Goal: Transaction & Acquisition: Purchase product/service

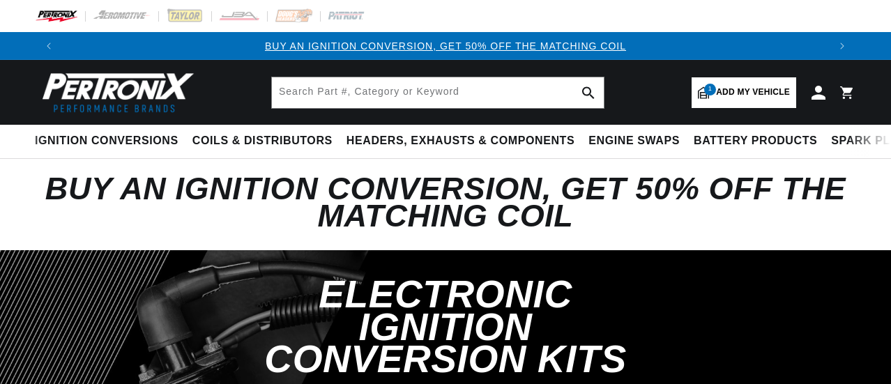
select select "1970"
select select "[GEOGRAPHIC_DATA]"
select select "Cuda"
select select "383cid-6.3L"
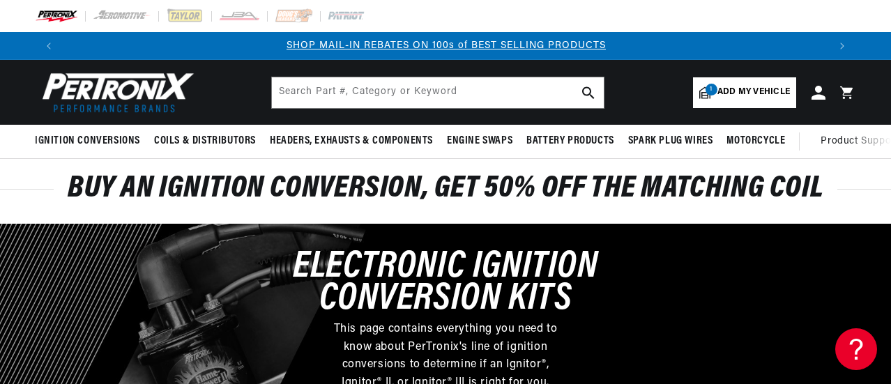
scroll to position [0, 766]
click at [741, 96] on span "Add my vehicle" at bounding box center [754, 92] width 73 height 13
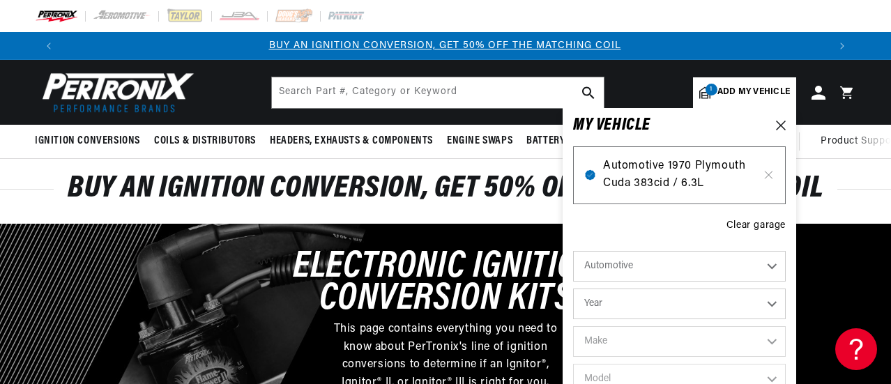
scroll to position [0, 0]
click at [669, 175] on span "Automotive 1970 Plymouth Cuda 383cid / 6.3L" at bounding box center [679, 176] width 153 height 36
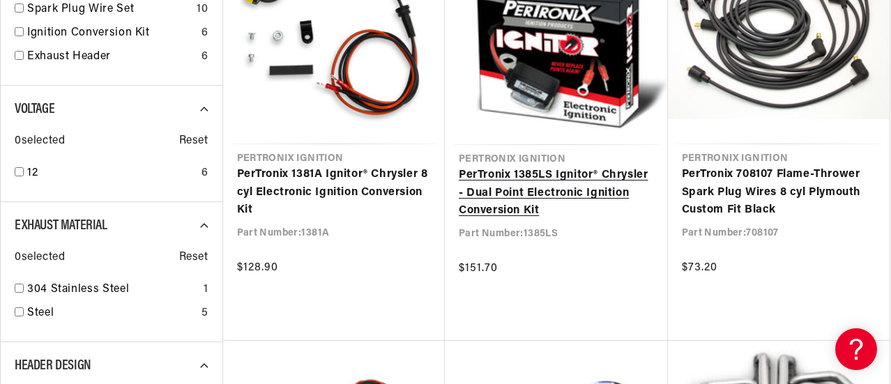
scroll to position [0, 192]
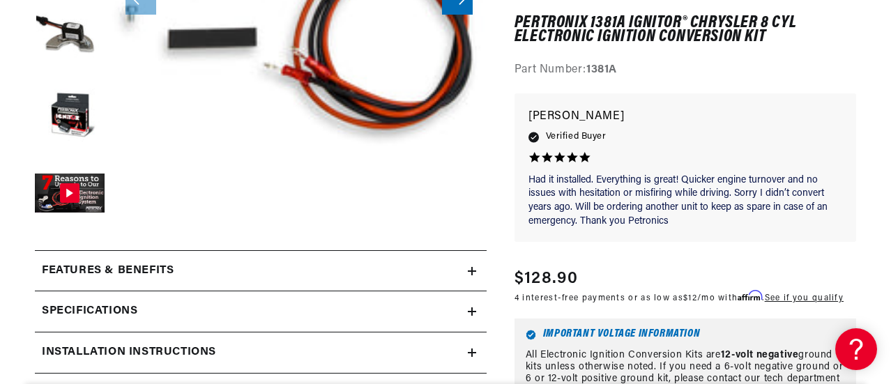
click at [465, 319] on div "Specifications" at bounding box center [251, 312] width 433 height 18
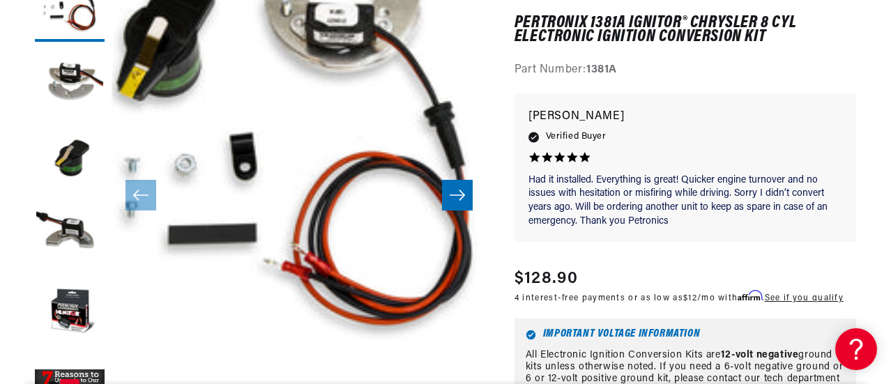
scroll to position [532, 0]
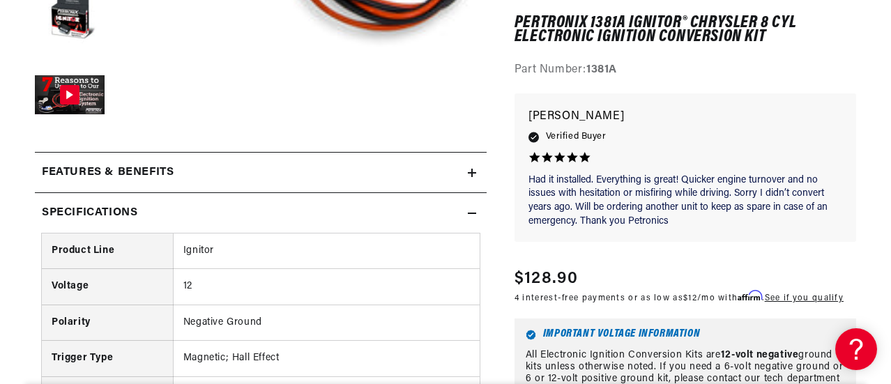
click at [472, 173] on icon at bounding box center [472, 173] width 0 height 8
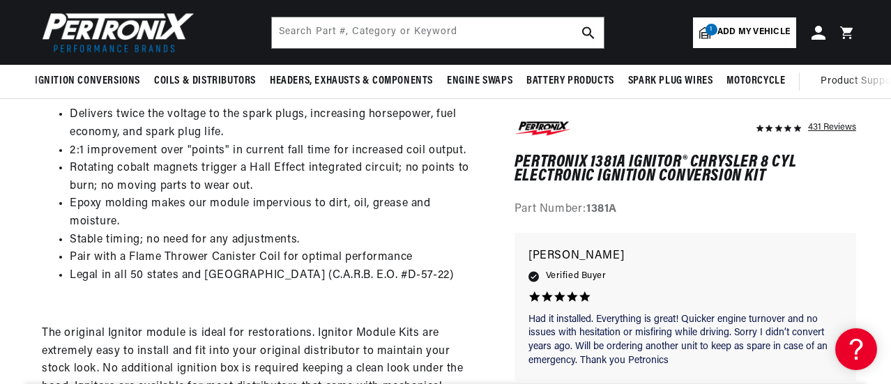
scroll to position [0, 0]
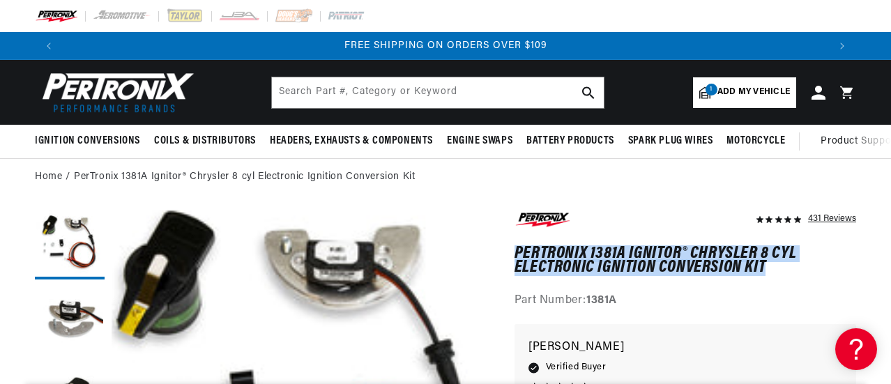
drag, startPoint x: 514, startPoint y: 257, endPoint x: 771, endPoint y: 265, distance: 257.4
copy h1 "PerTronix 1381A Ignitor® Chrysler 8 cyl Electronic Ignition Conversion Kit"
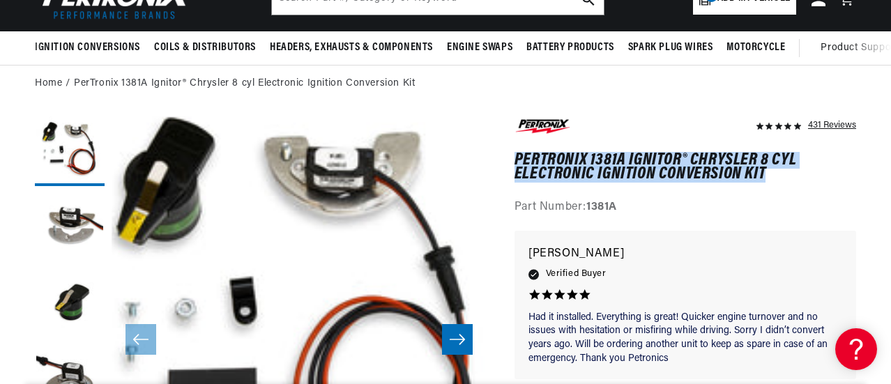
scroll to position [37, 0]
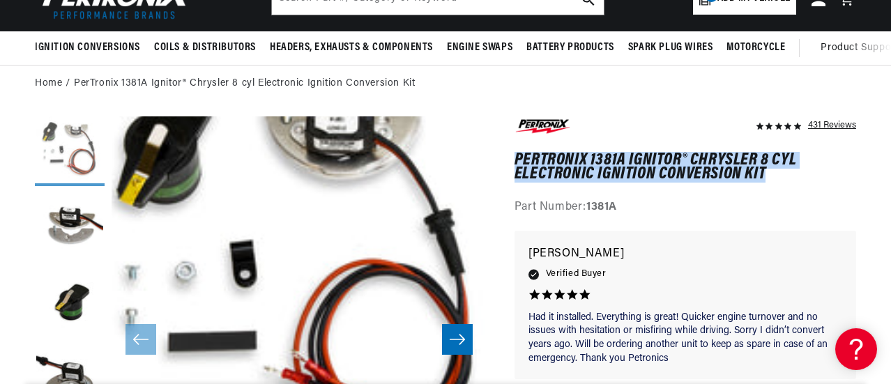
click at [60, 152] on button "Load image 1 in gallery view" at bounding box center [70, 151] width 70 height 70
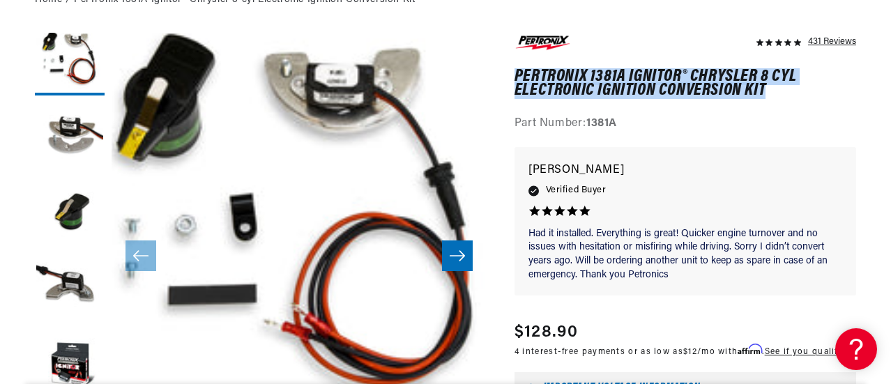
scroll to position [0, 1531]
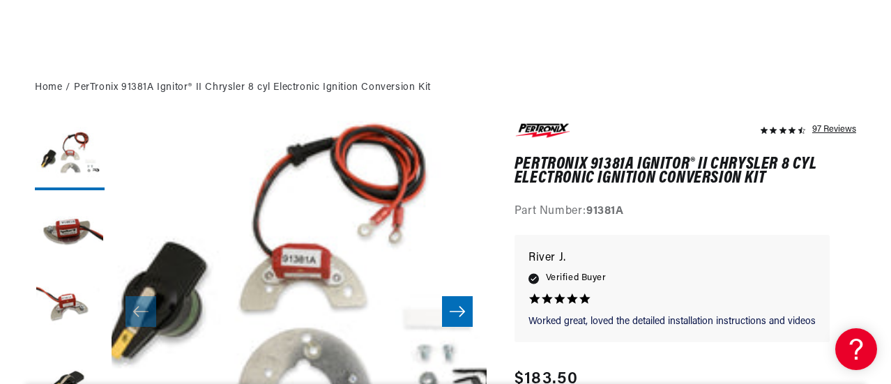
scroll to position [377, 0]
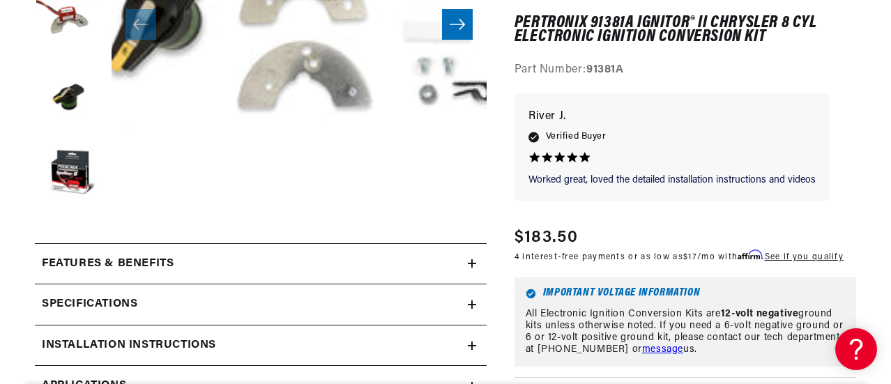
click at [475, 268] on icon at bounding box center [472, 263] width 8 height 8
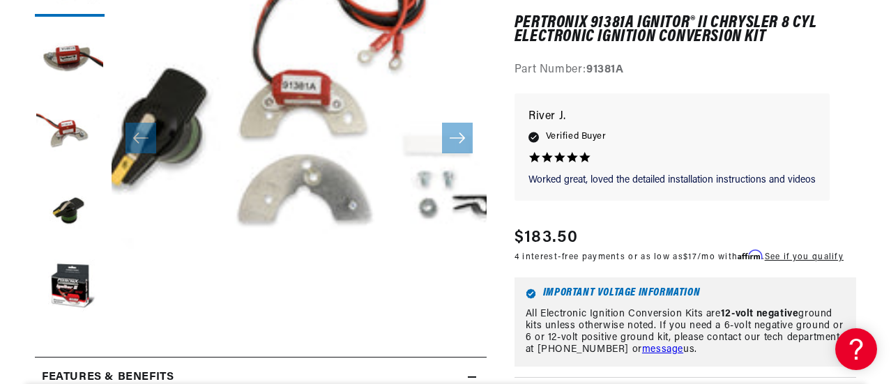
scroll to position [0, 766]
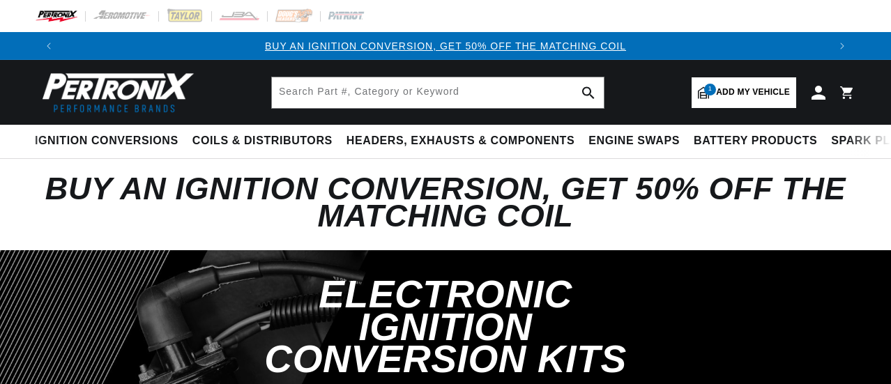
select select "1970"
select select "[GEOGRAPHIC_DATA]"
select select "Cuda"
select select "383cid-6.3L"
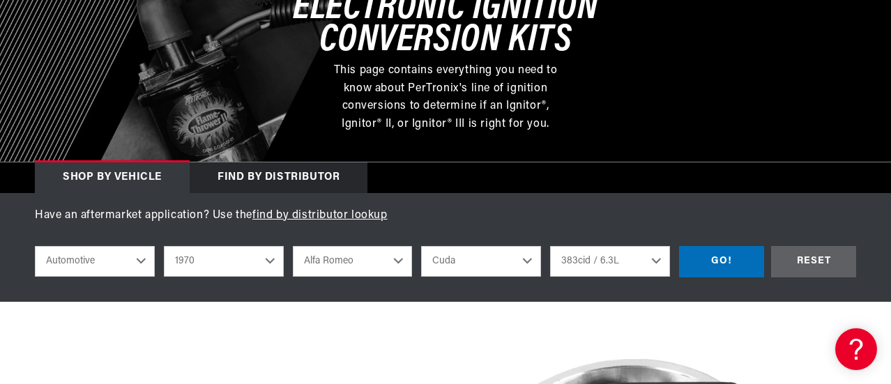
scroll to position [293, 0]
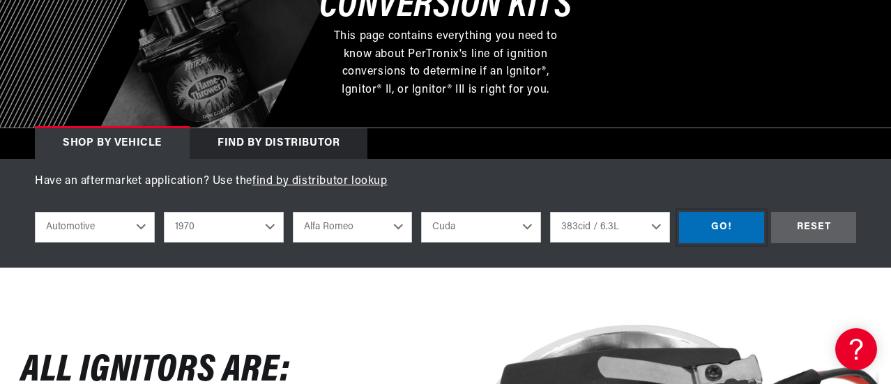
click at [713, 236] on div "GO!" at bounding box center [721, 227] width 85 height 31
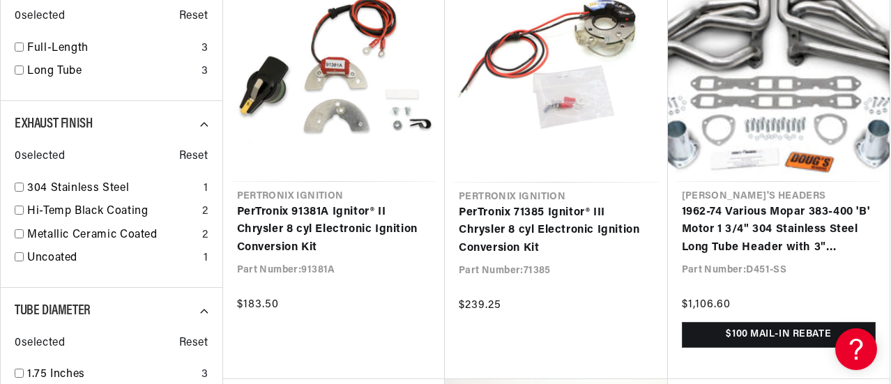
scroll to position [725, 0]
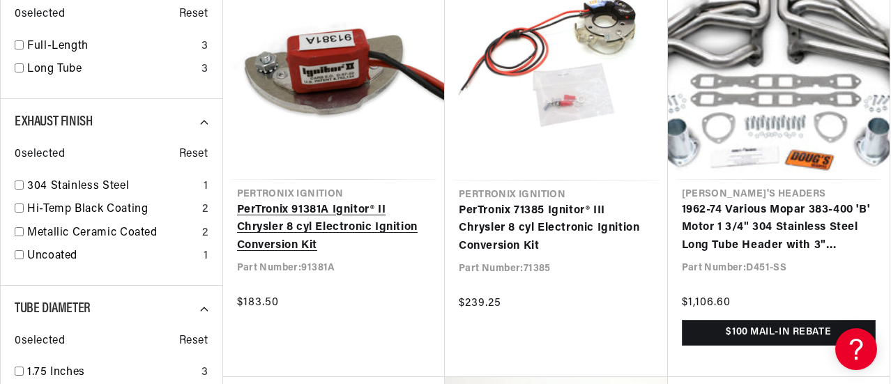
click at [283, 236] on link "PerTronix 91381A Ignitor® II Chrysler 8 cyl Electronic Ignition Conversion Kit" at bounding box center [334, 229] width 195 height 54
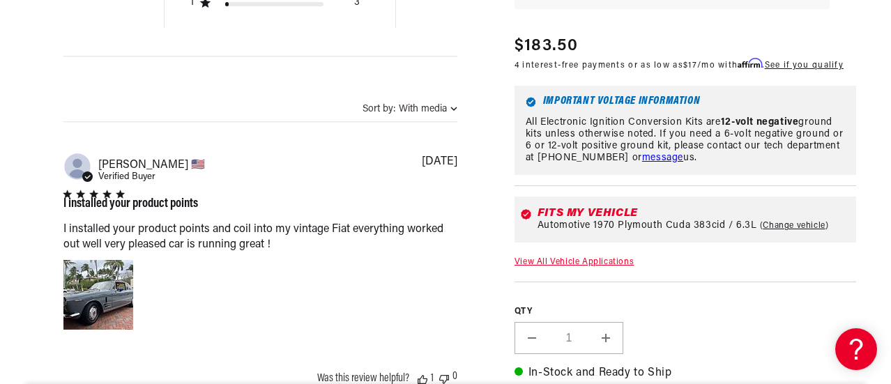
scroll to position [1230, 0]
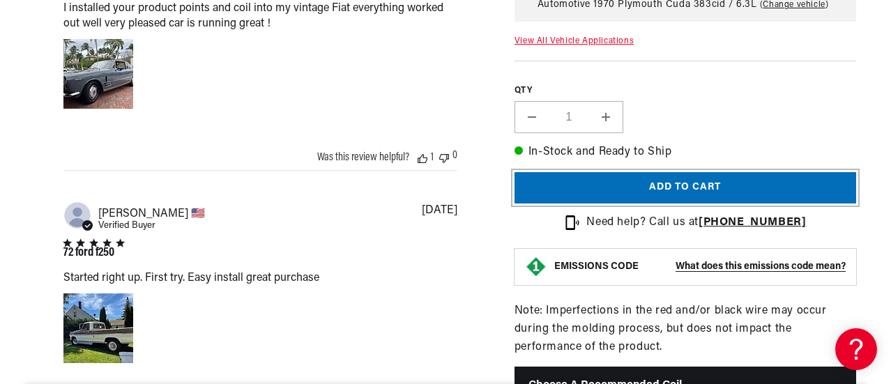
click at [688, 182] on button "Add to cart" at bounding box center [686, 187] width 342 height 31
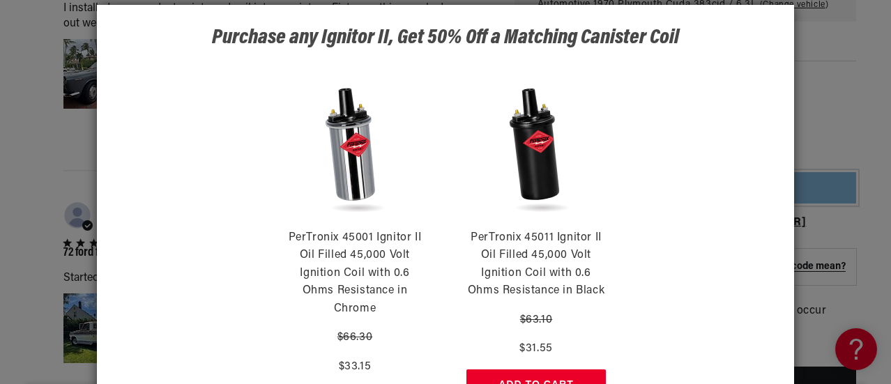
scroll to position [0, 289]
